Goal: Check status: Check status

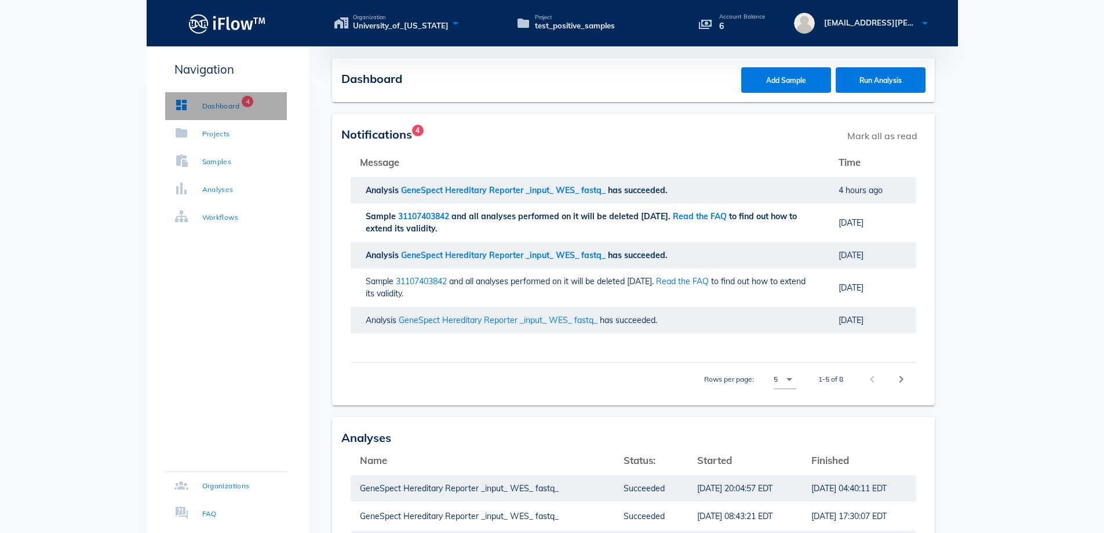
click at [208, 99] on link "Dashboard 4" at bounding box center [226, 106] width 122 height 28
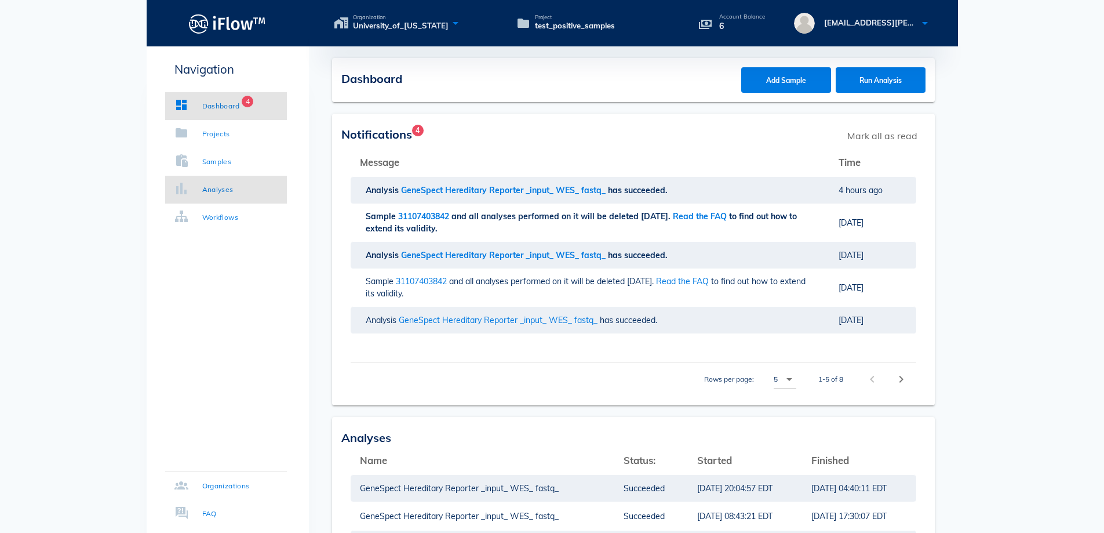
click at [203, 188] on div "Analyses" at bounding box center [217, 190] width 31 height 12
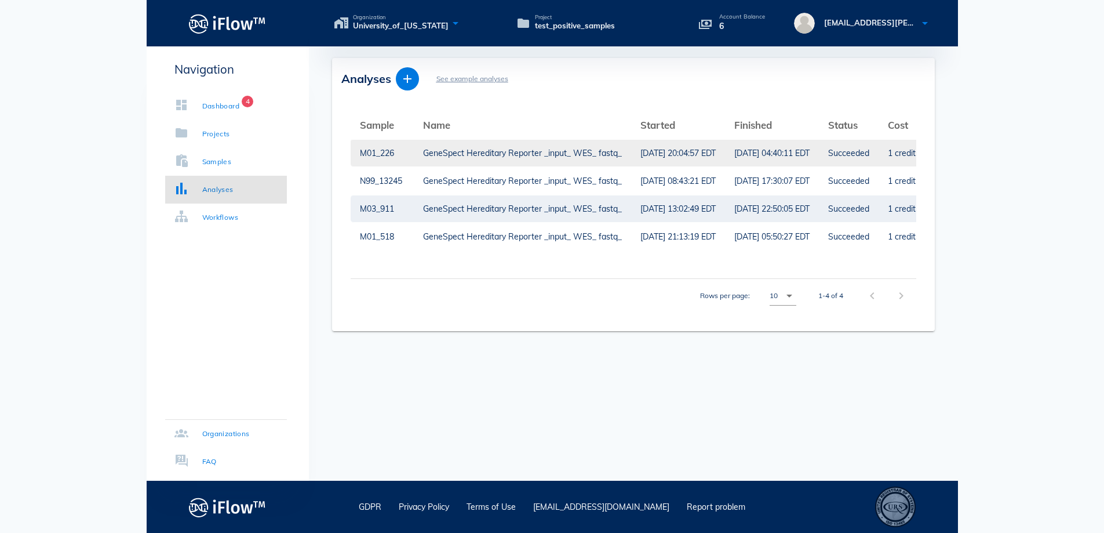
click at [436, 151] on div "GeneSpect Hereditary Reporter _input_ WES_ fastq_" at bounding box center [522, 153] width 199 height 27
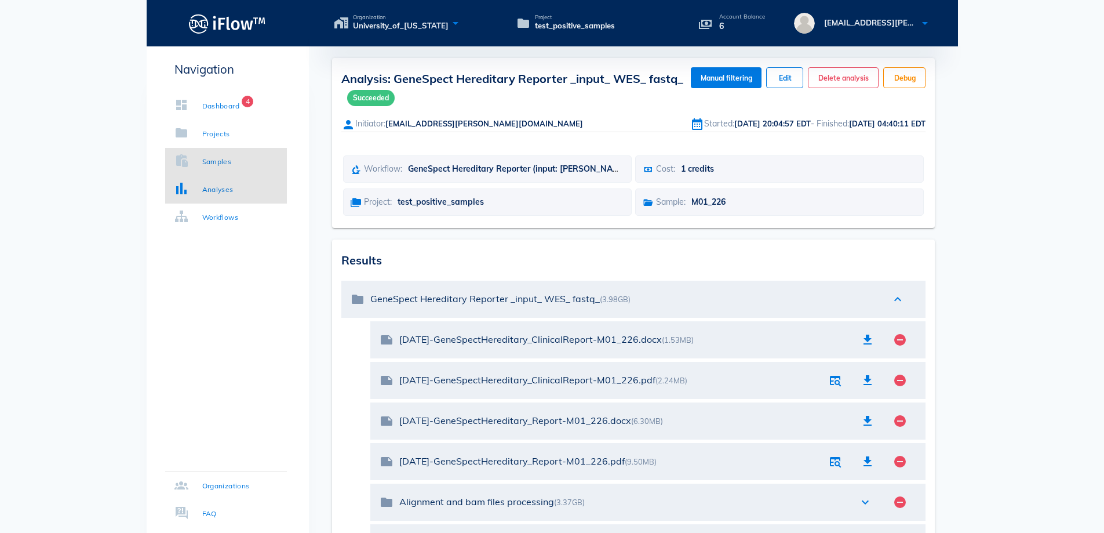
click at [212, 172] on link "Samples" at bounding box center [226, 162] width 122 height 28
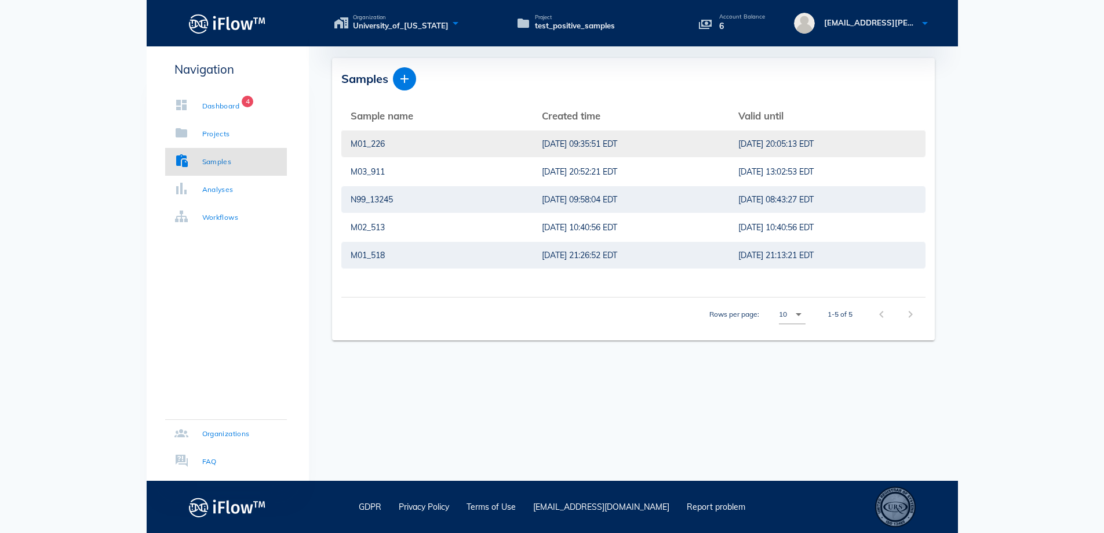
click at [529, 146] on div "[DATE] 09:35:51 EDT" at bounding box center [631, 143] width 178 height 27
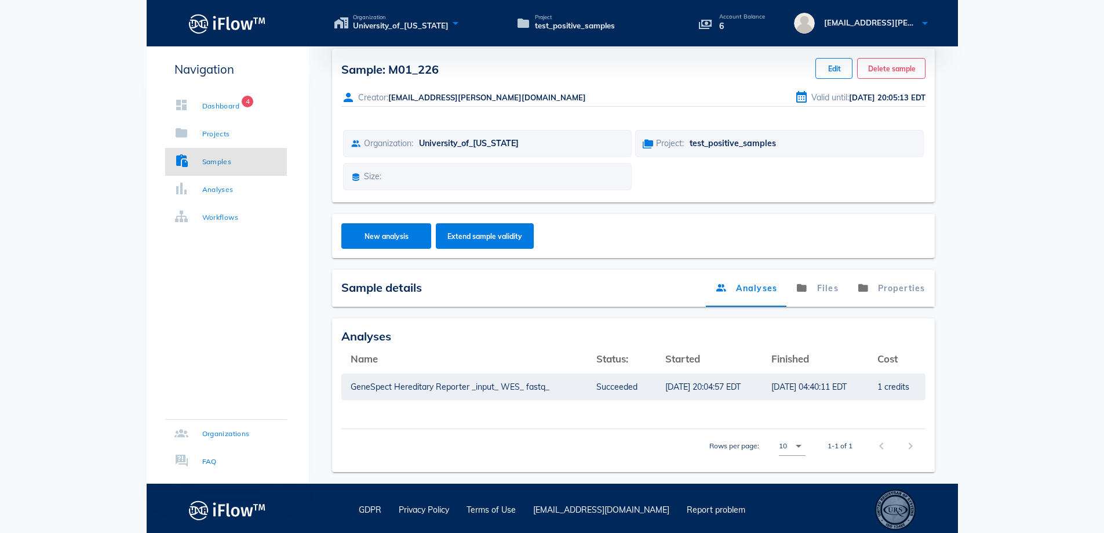
scroll to position [12, 0]
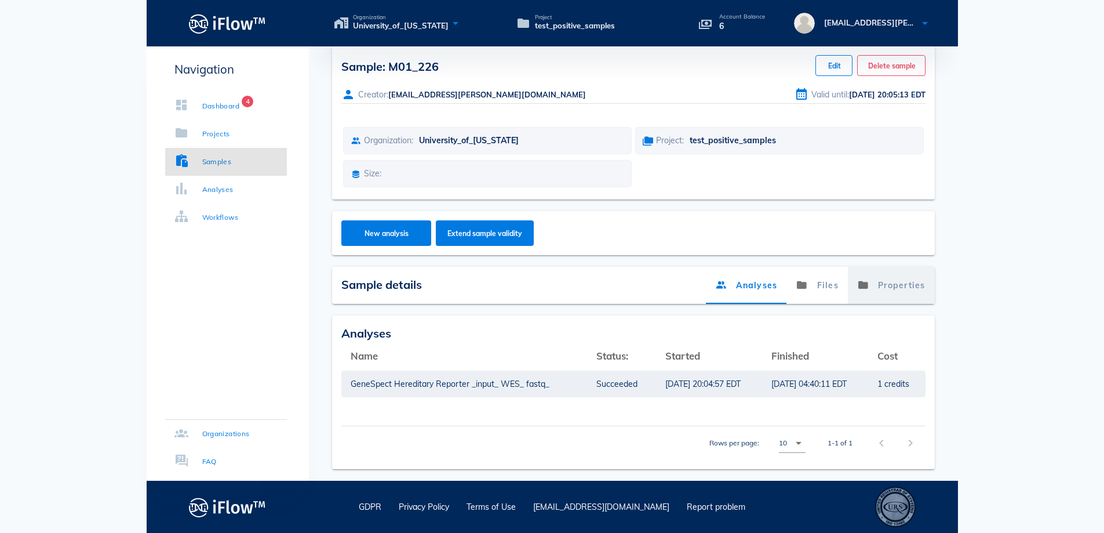
click at [529, 282] on link "Properties" at bounding box center [891, 285] width 87 height 37
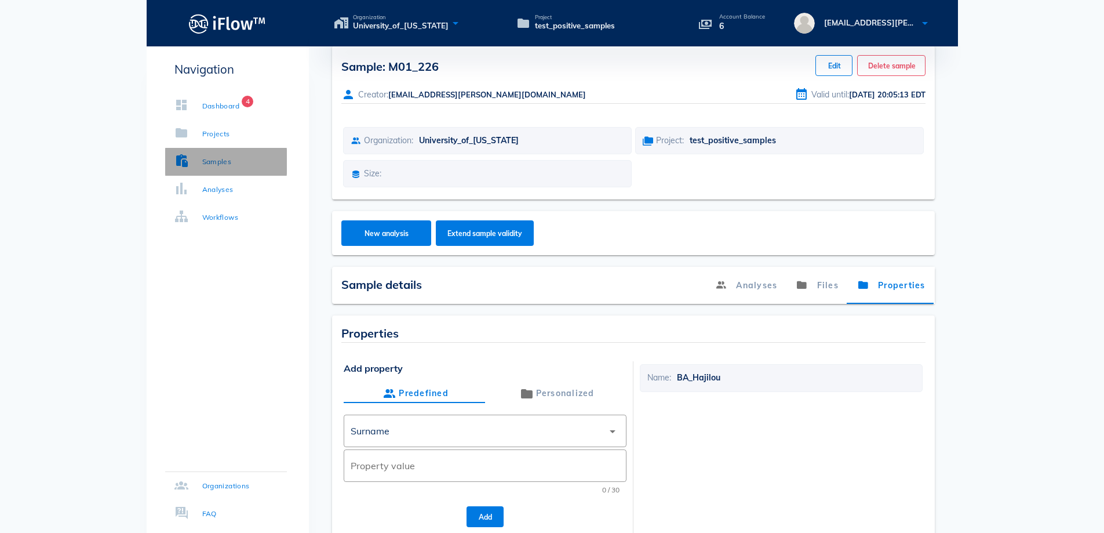
click at [201, 163] on div "Samples" at bounding box center [203, 162] width 57 height 12
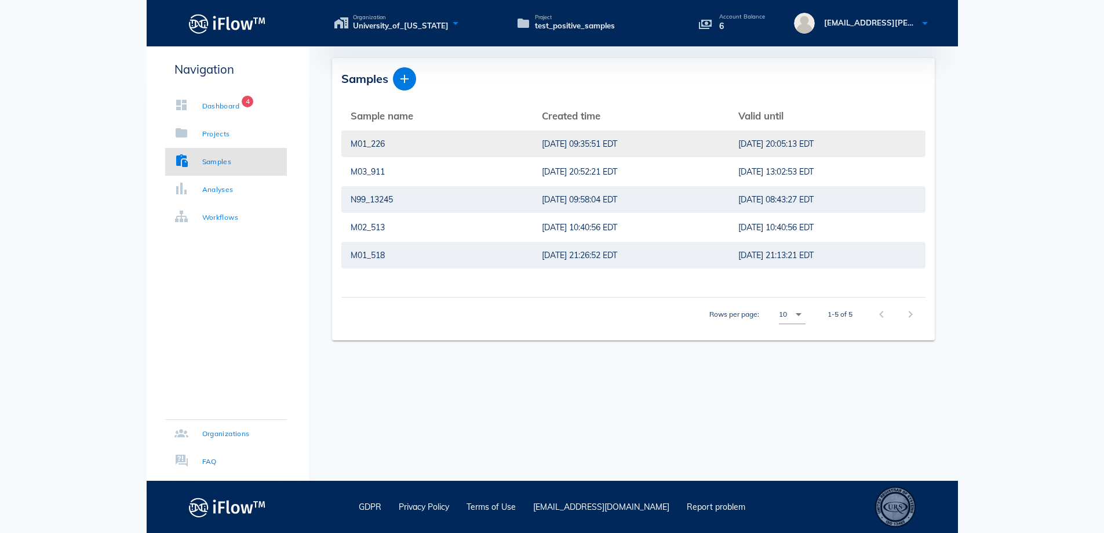
click at [529, 144] on tr "M01_226 [DATE] 09:35:51 EDT [DATE] 20:05:13 EDT" at bounding box center [633, 144] width 584 height 28
click at [397, 150] on div "M01_226" at bounding box center [437, 143] width 173 height 27
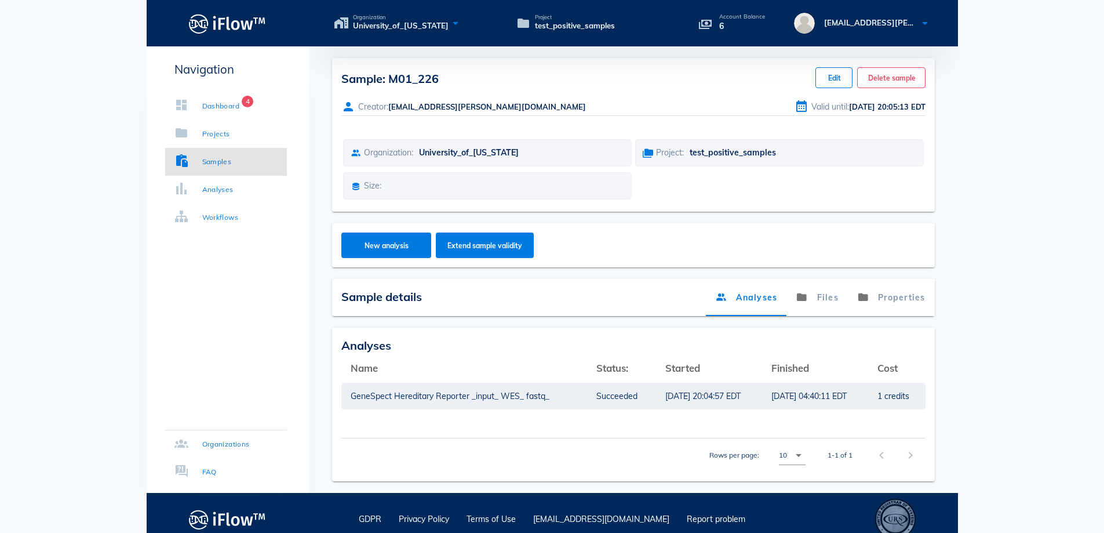
scroll to position [12, 0]
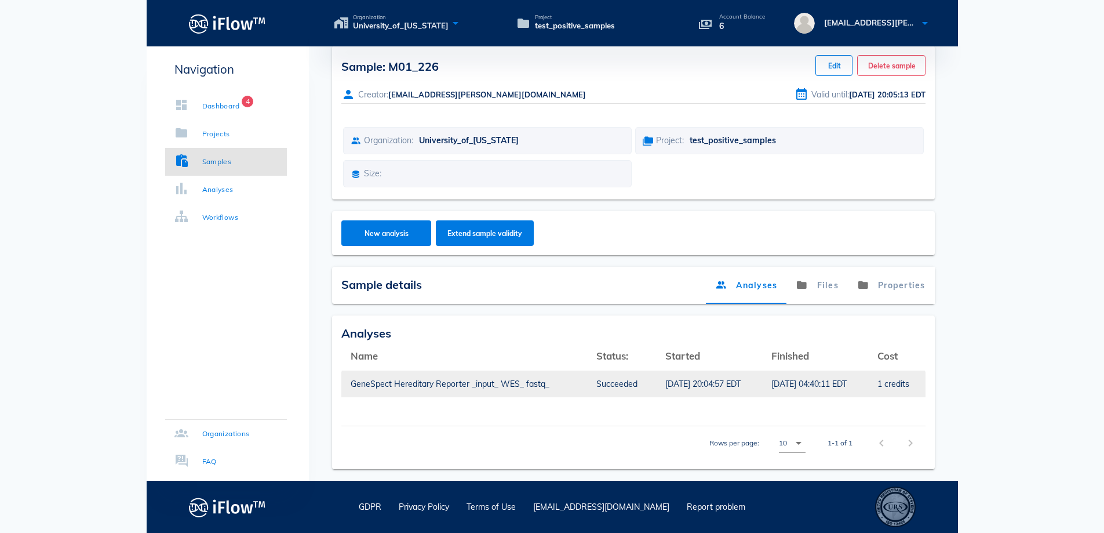
click at [529, 390] on div "[DATE] 20:04:57 EDT" at bounding box center [710, 383] width 88 height 27
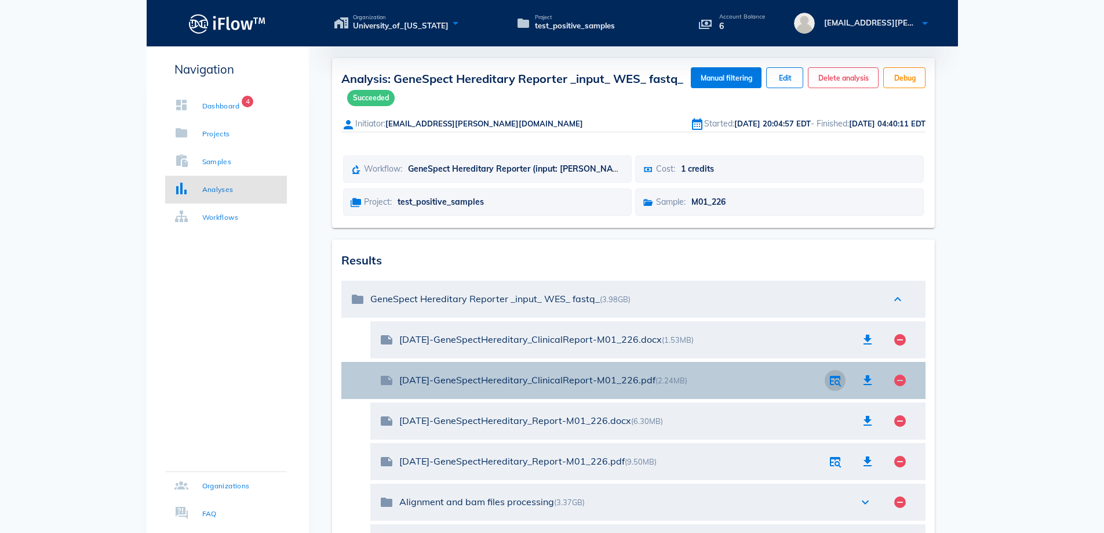
click at [529, 381] on icon "button" at bounding box center [836, 380] width 14 height 14
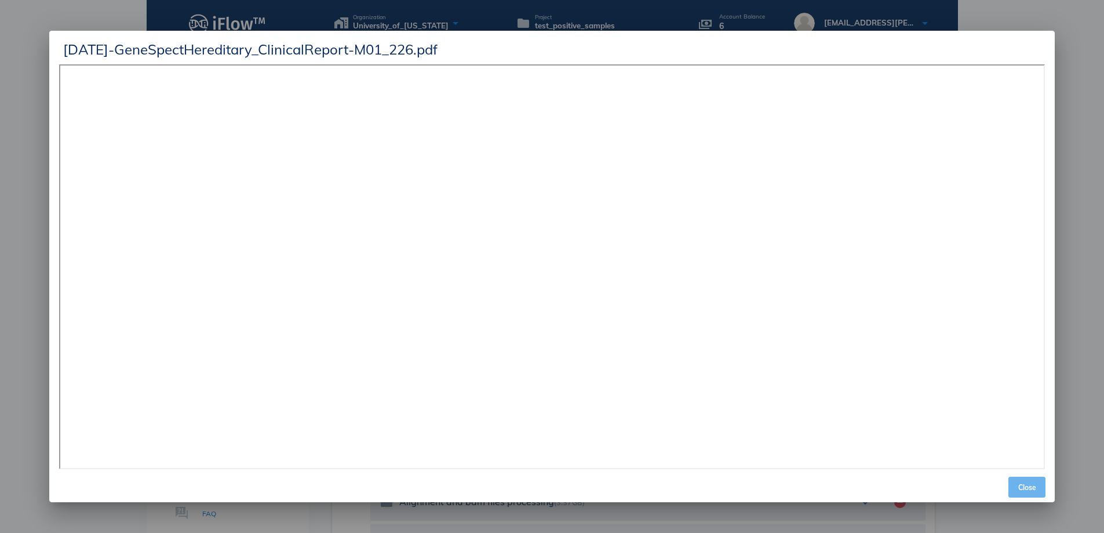
click at [529, 485] on span "Close" at bounding box center [1027, 487] width 28 height 9
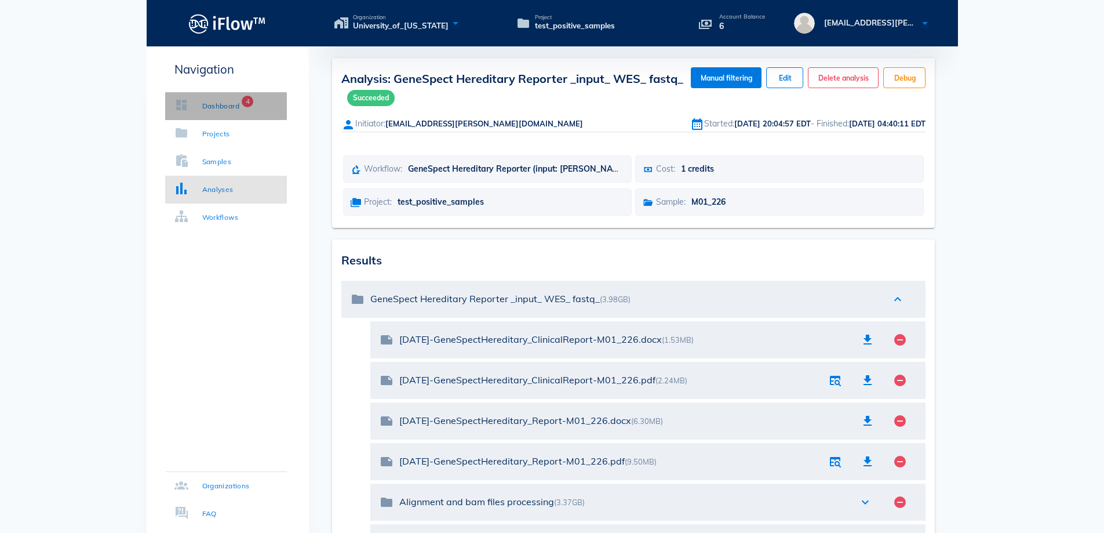
click at [208, 111] on div "Dashboard" at bounding box center [221, 106] width 38 height 12
